Goal: Task Accomplishment & Management: Manage account settings

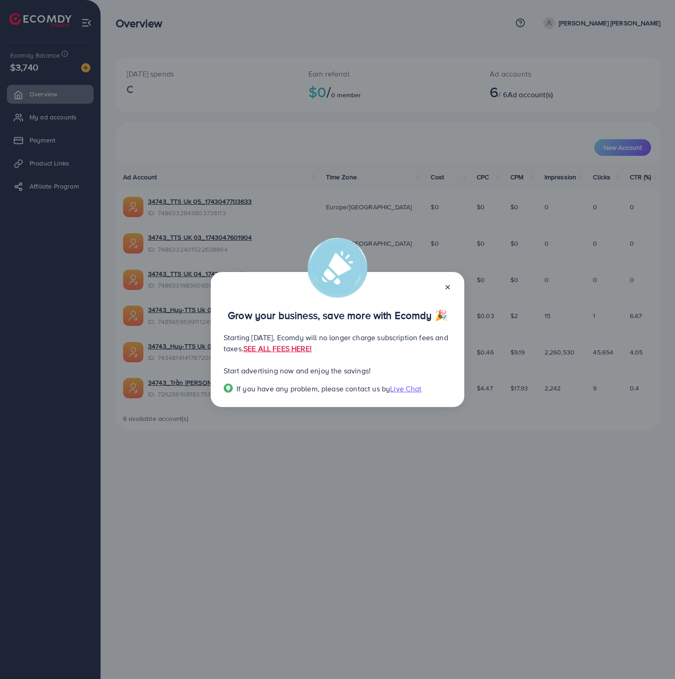
click at [449, 286] on line at bounding box center [448, 287] width 4 height 4
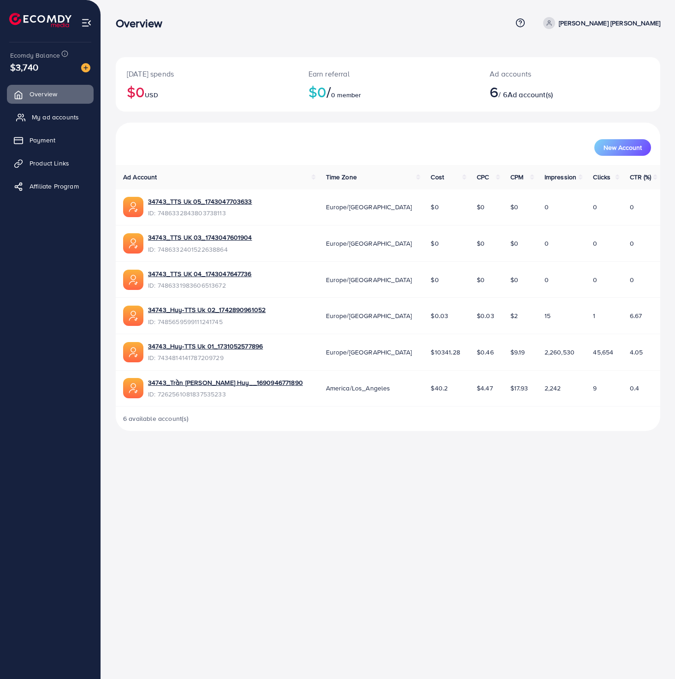
click at [50, 118] on span "My ad accounts" at bounding box center [55, 116] width 47 height 9
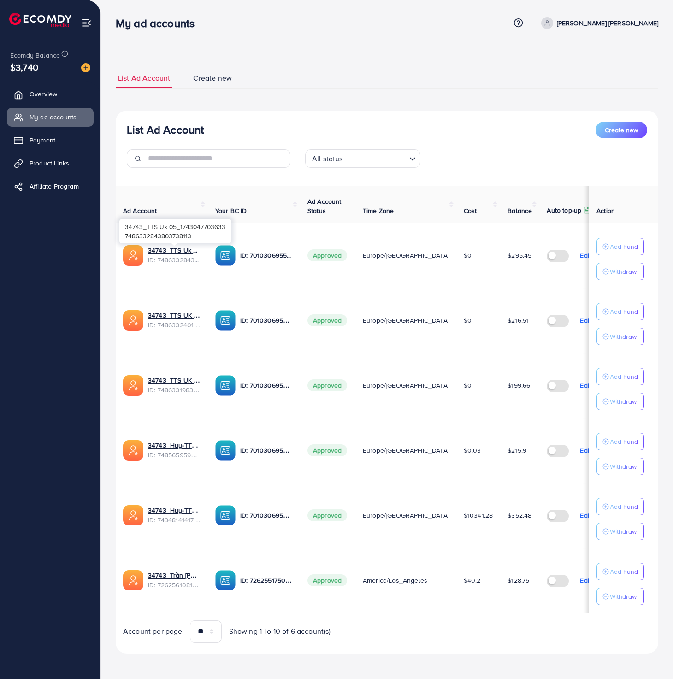
click at [180, 238] on div "34743_TTS Uk 05_1743047703633 7486332843803738113" at bounding box center [175, 231] width 112 height 24
click at [170, 257] on span "ID: 7486332843803738113" at bounding box center [174, 259] width 53 height 9
copy span "7486332843803738113"
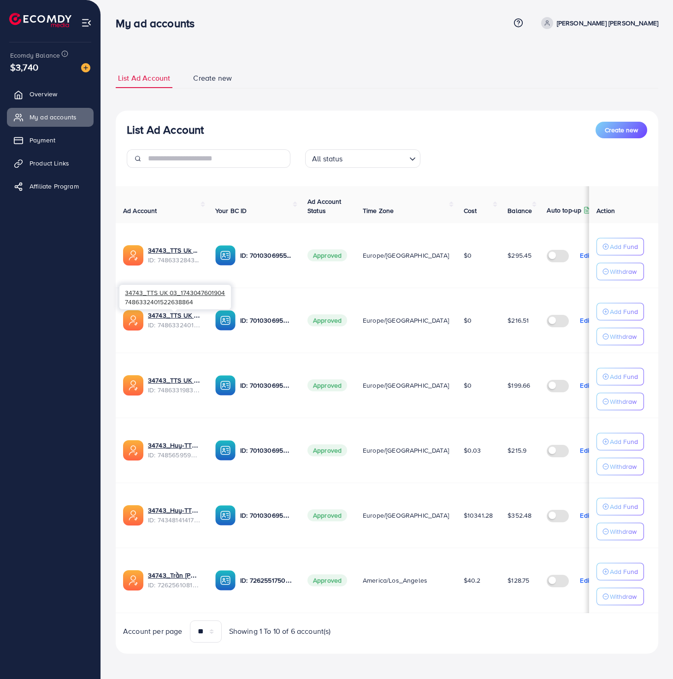
click at [168, 329] on span "ID: 7486332401522638864" at bounding box center [174, 324] width 53 height 9
copy span "7486332401522638864"
click at [174, 389] on span "ID: 7486331983606513672" at bounding box center [174, 389] width 53 height 9
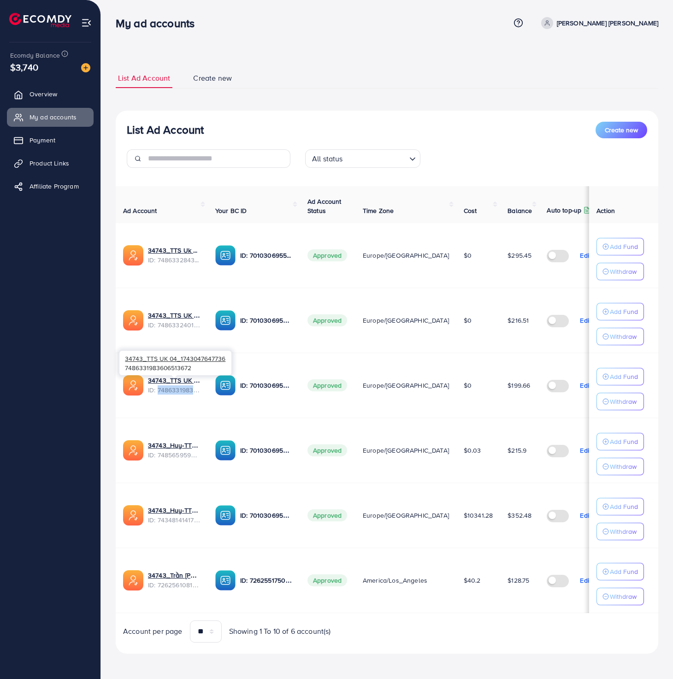
copy span "7486331983606513672"
click at [174, 460] on span "ID: 7485659599111241745" at bounding box center [174, 454] width 53 height 9
copy span "7485659599111241745"
click at [169, 522] on span "ID: 7434814141787209729" at bounding box center [174, 519] width 53 height 9
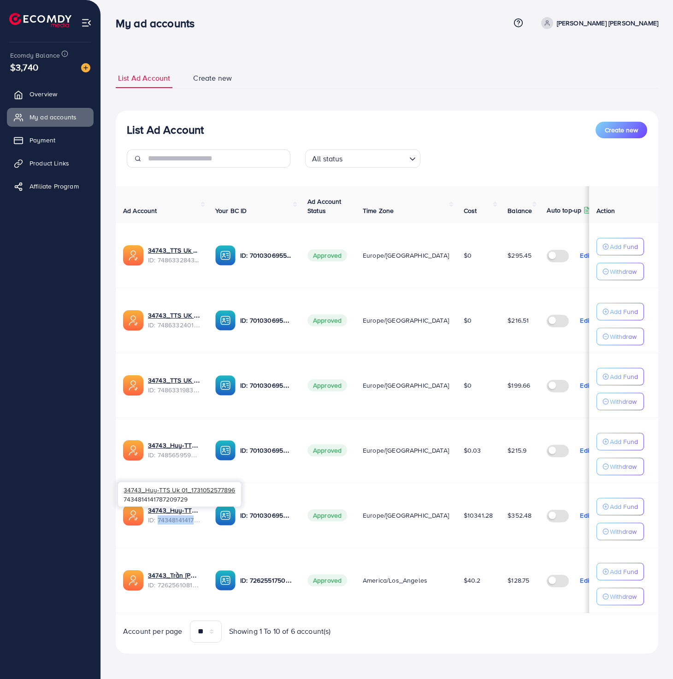
click at [169, 522] on span "ID: 7434814141787209729" at bounding box center [174, 519] width 53 height 9
copy span "7434814141787209729"
click at [498, 140] on div "List Ad Account Create new All status Loading..." at bounding box center [387, 148] width 543 height 53
